Goal: Information Seeking & Learning: Understand process/instructions

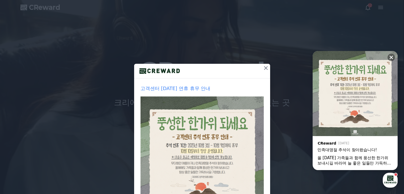
click at [264, 68] on icon at bounding box center [266, 68] width 4 height 4
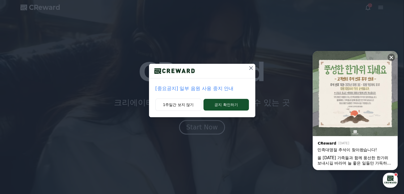
click at [251, 68] on icon at bounding box center [251, 68] width 4 height 4
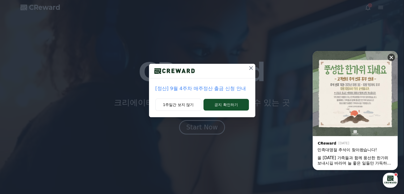
click at [391, 57] on icon at bounding box center [390, 57] width 3 height 3
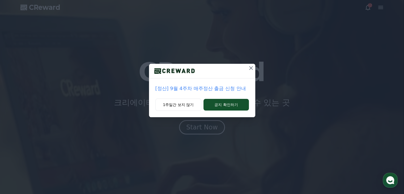
click at [252, 67] on icon at bounding box center [251, 68] width 6 height 6
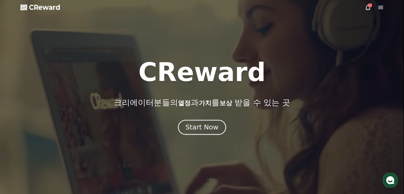
click at [208, 127] on div "Start Now" at bounding box center [201, 127] width 33 height 9
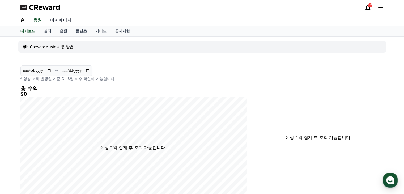
click at [64, 20] on link "마이페이지" at bounding box center [61, 20] width 30 height 11
select select "**********"
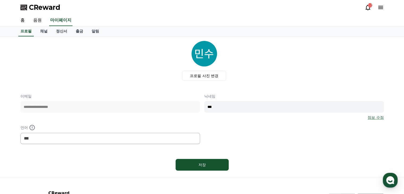
click at [378, 6] on icon at bounding box center [380, 7] width 5 height 3
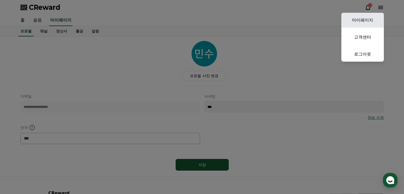
click at [368, 19] on link "마이페이지" at bounding box center [362, 20] width 42 height 15
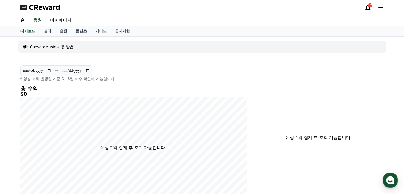
click at [63, 47] on p "CrewardMusic 사용 방법" at bounding box center [51, 46] width 43 height 5
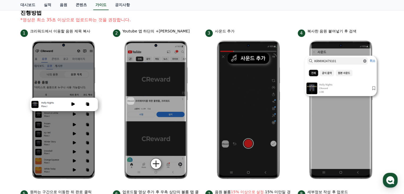
scroll to position [80, 0]
